Goal: Information Seeking & Learning: Learn about a topic

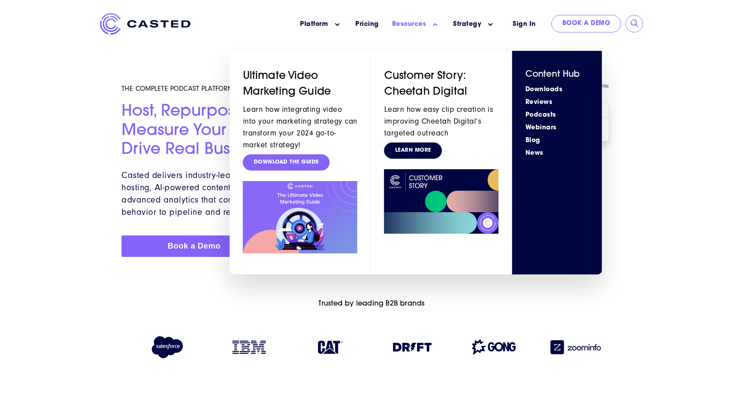
click at [417, 151] on link "Learn More" at bounding box center [413, 150] width 58 height 16
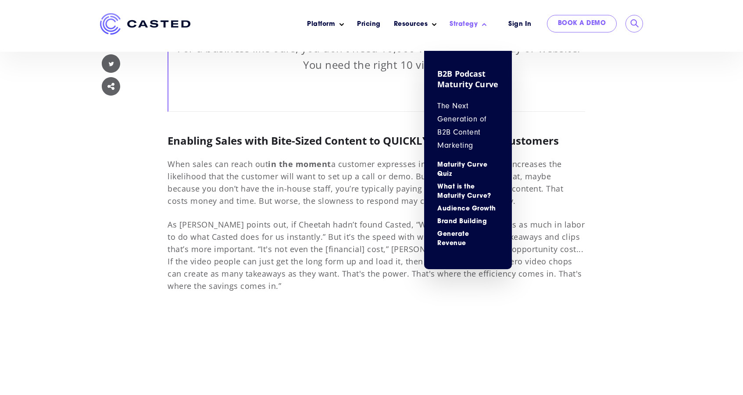
scroll to position [1926, 0]
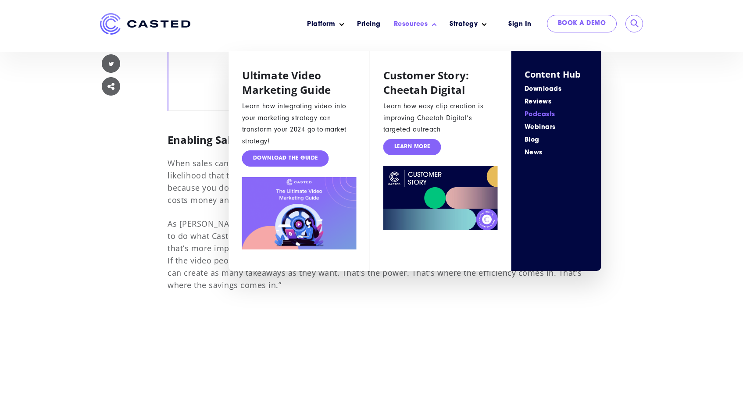
click at [535, 116] on link "Podcasts" at bounding box center [556, 114] width 64 height 9
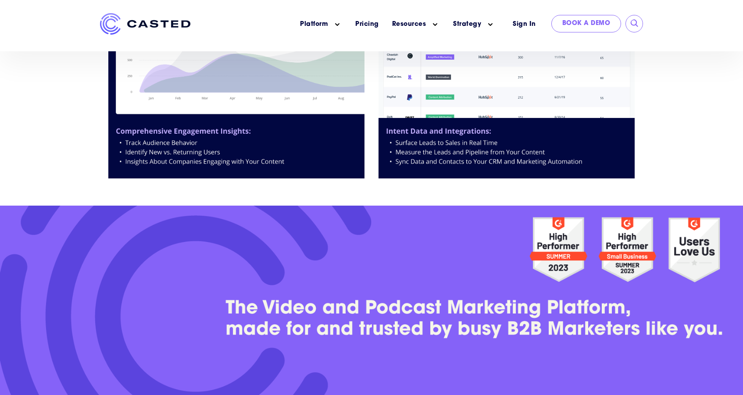
scroll to position [2714, 0]
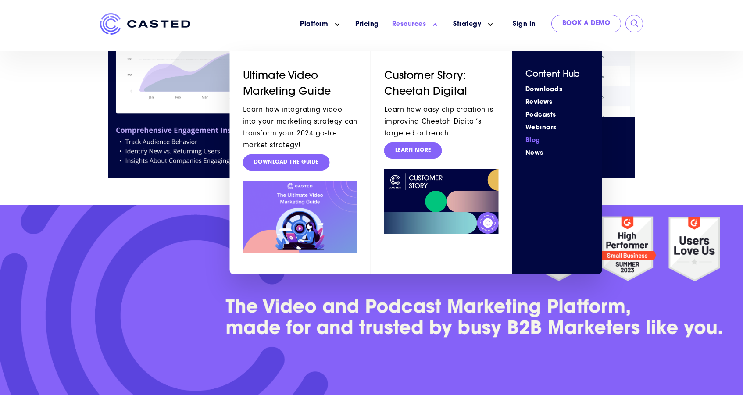
click at [530, 140] on link "Blog" at bounding box center [557, 140] width 64 height 9
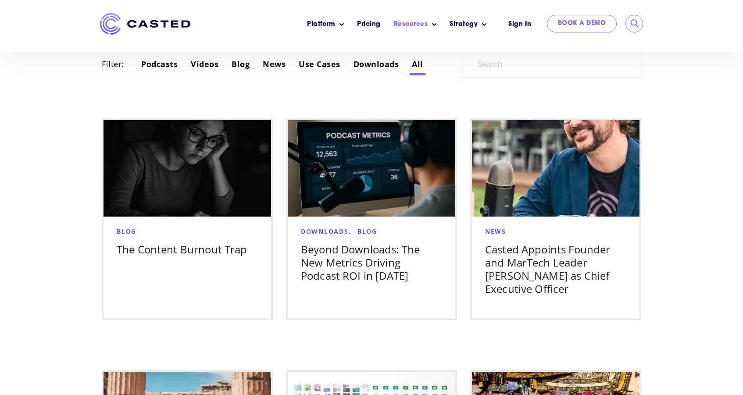
scroll to position [501, 0]
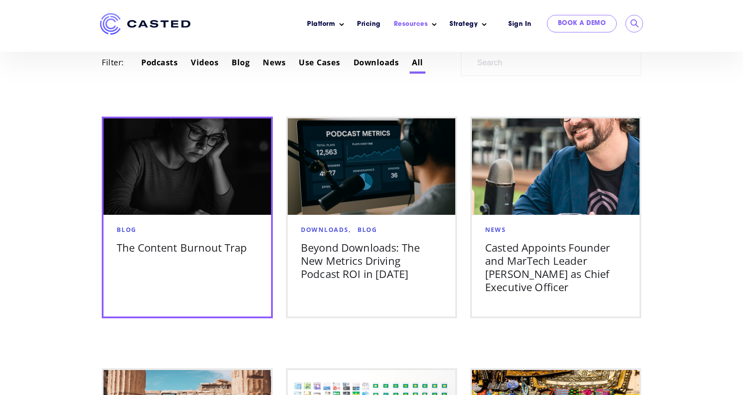
click at [153, 250] on h5 "The Content Burnout Trap" at bounding box center [187, 247] width 141 height 13
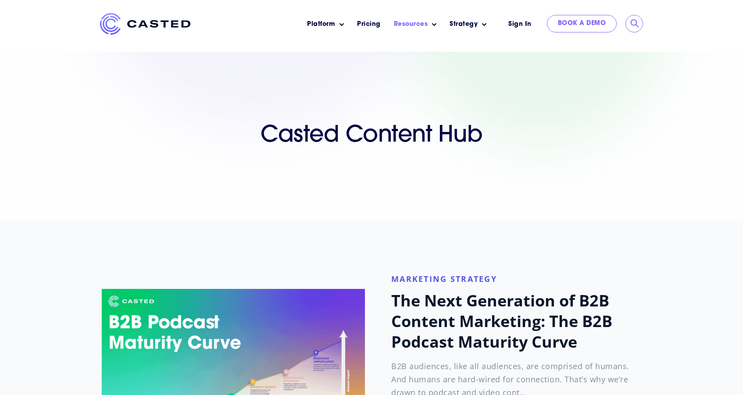
click at [153, 20] on img at bounding box center [145, 23] width 90 height 21
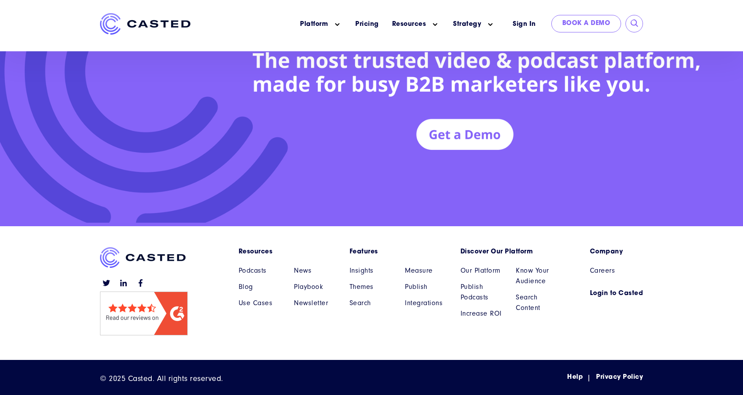
scroll to position [3992, 0]
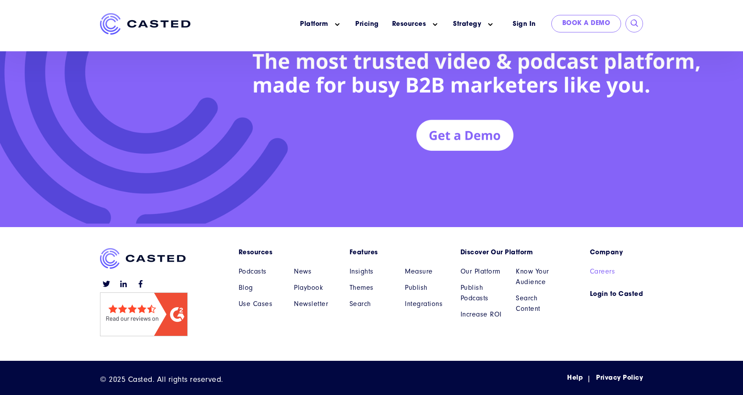
click at [599, 272] on link "Careers" at bounding box center [616, 271] width 53 height 11
